Goal: Information Seeking & Learning: Learn about a topic

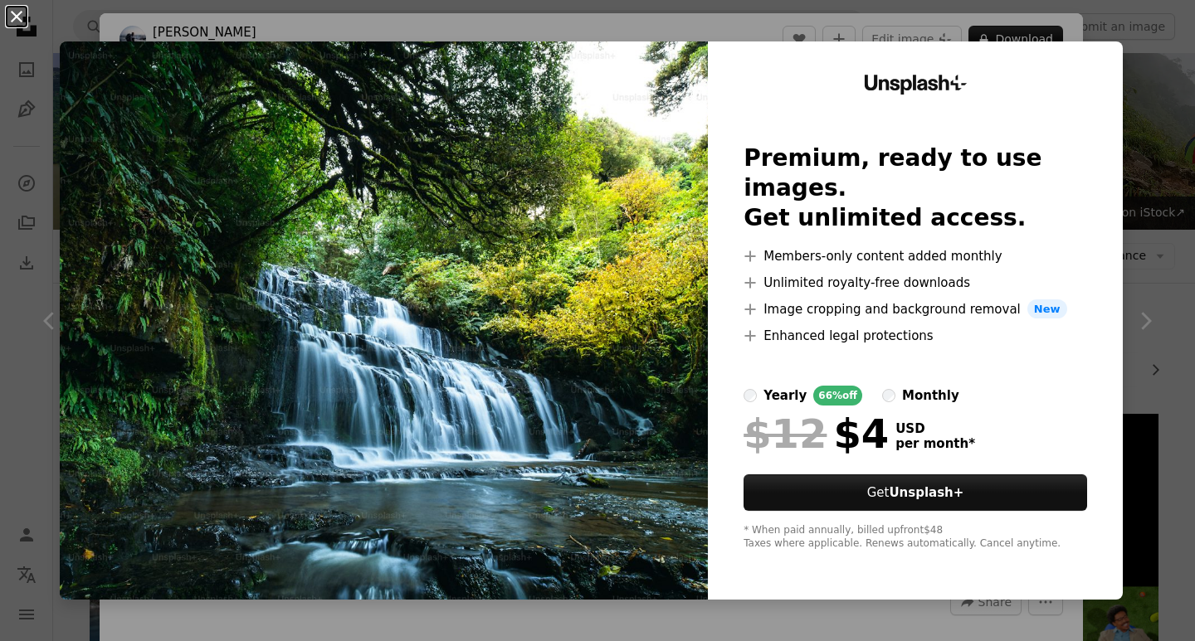
click at [19, 7] on button "An X shape" at bounding box center [17, 17] width 20 height 20
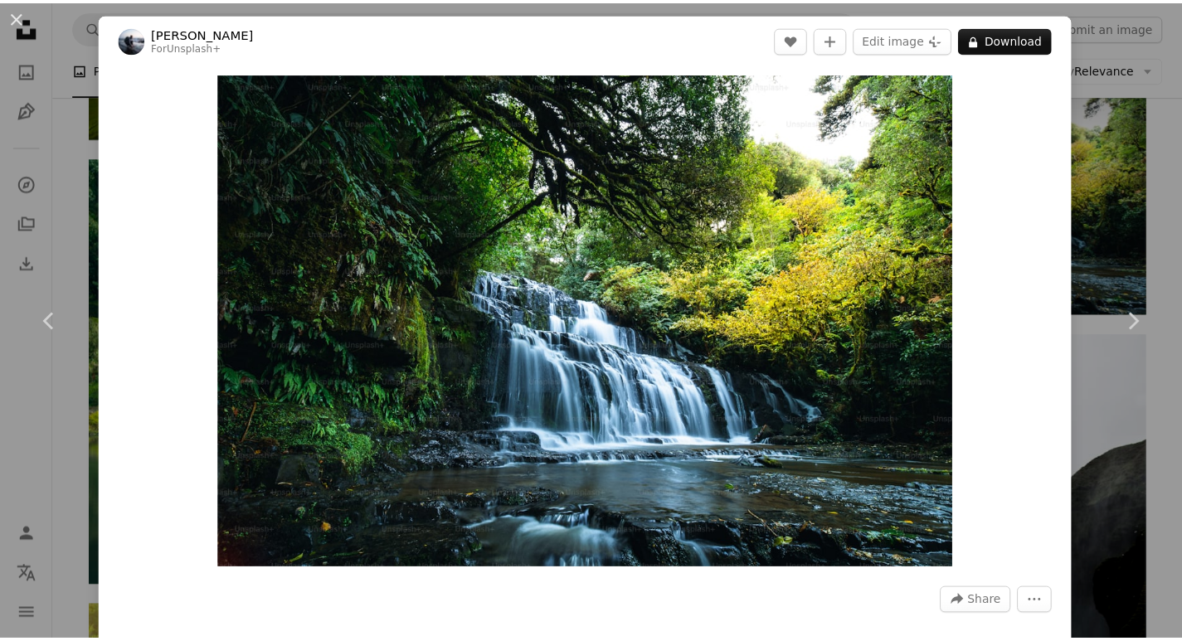
scroll to position [3391, 0]
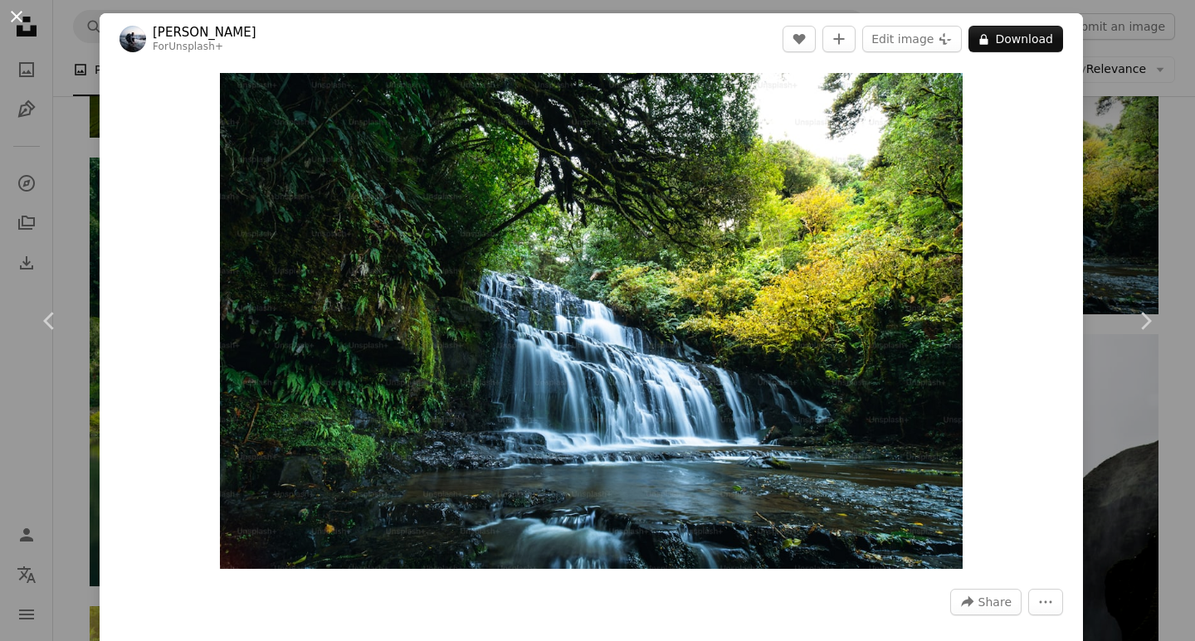
click at [17, 9] on button "An X shape" at bounding box center [17, 17] width 20 height 20
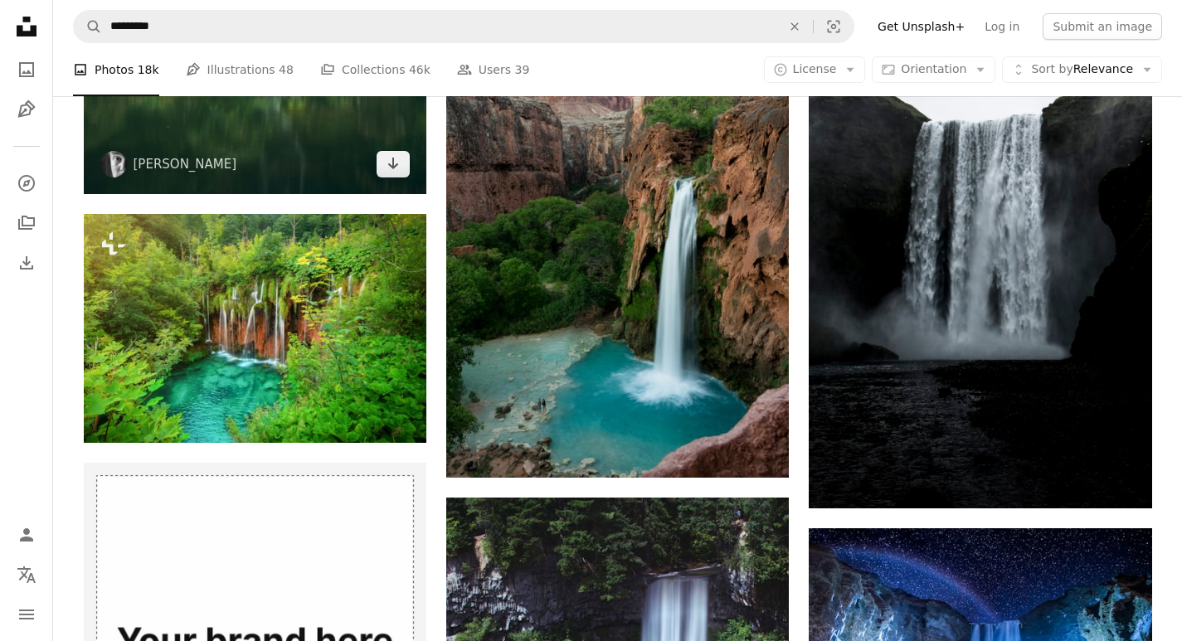
scroll to position [3972, 0]
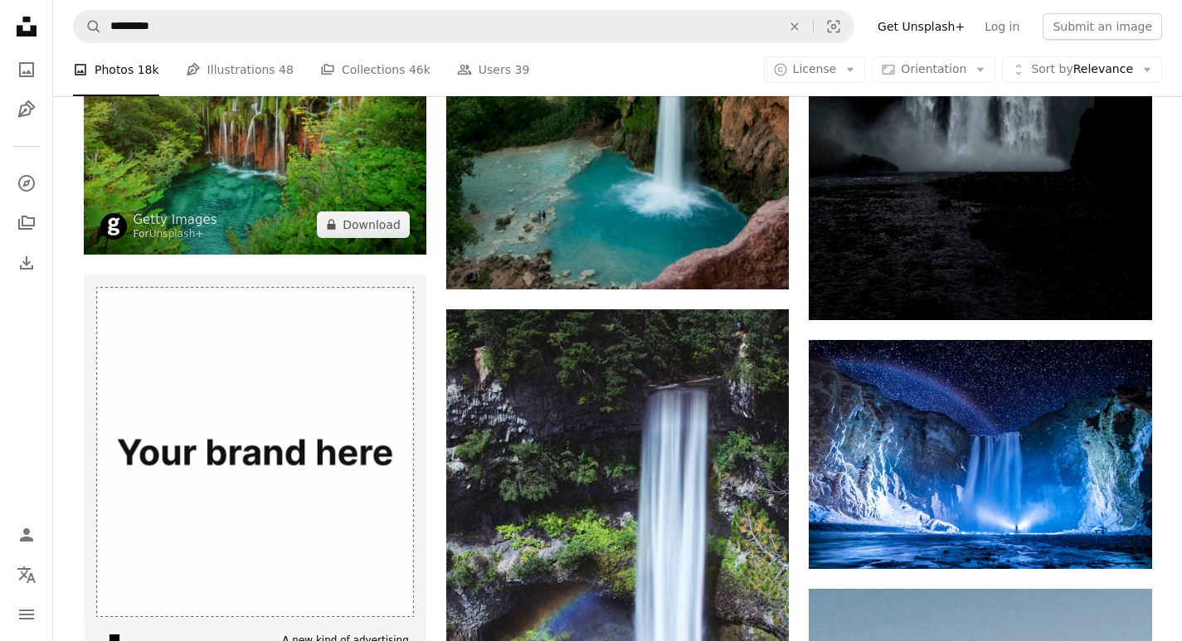
click at [226, 147] on img at bounding box center [255, 140] width 343 height 229
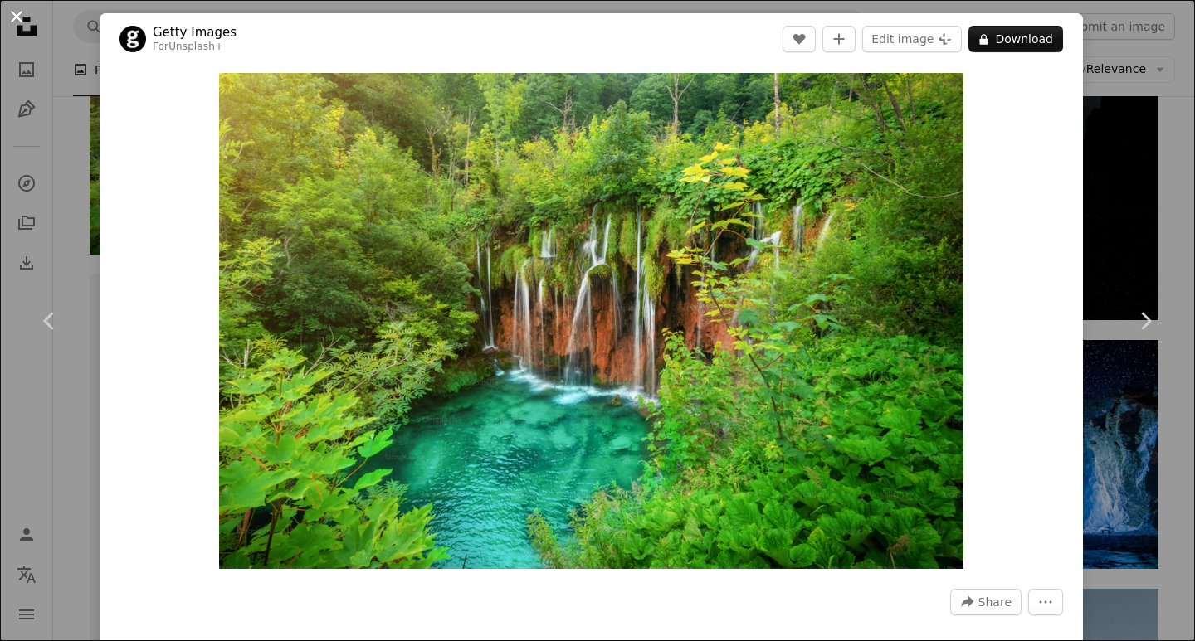
click at [14, 17] on button "An X shape" at bounding box center [17, 17] width 20 height 20
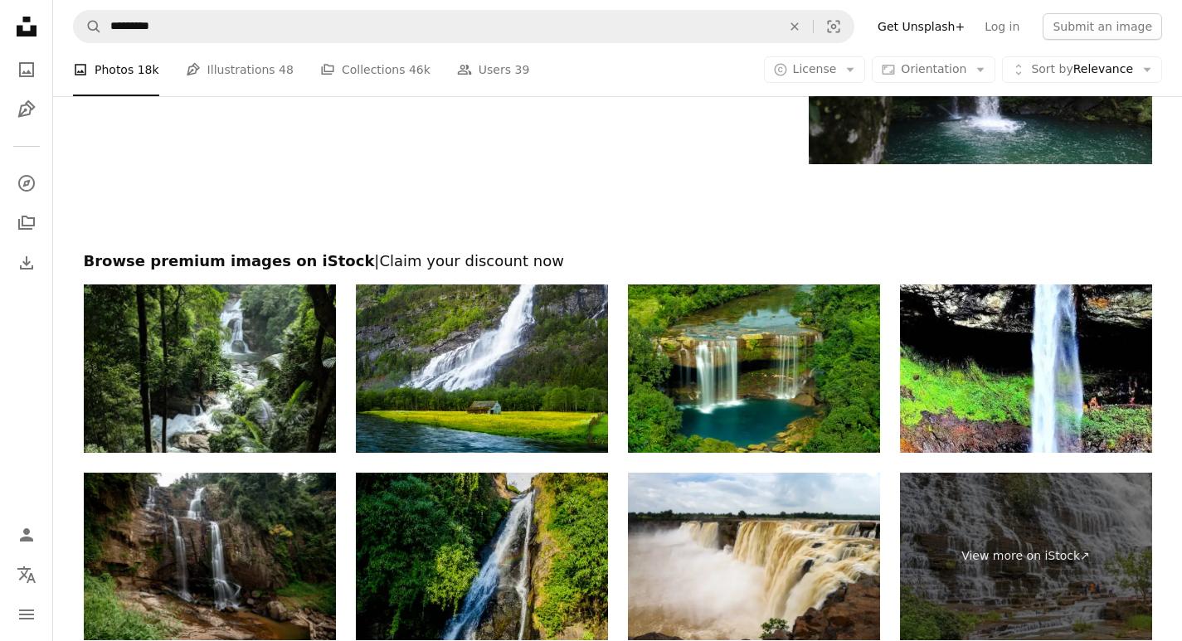
scroll to position [6272, 0]
